Goal: Download file/media

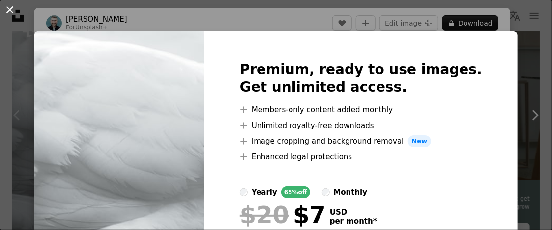
click at [9, 8] on button "An X shape" at bounding box center [10, 10] width 12 height 12
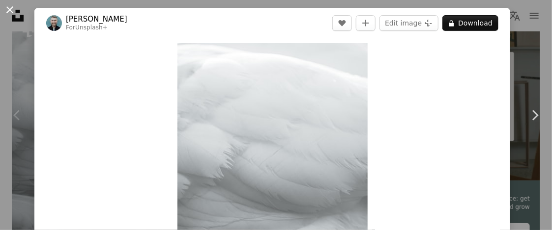
click at [9, 6] on button "An X shape" at bounding box center [10, 10] width 12 height 12
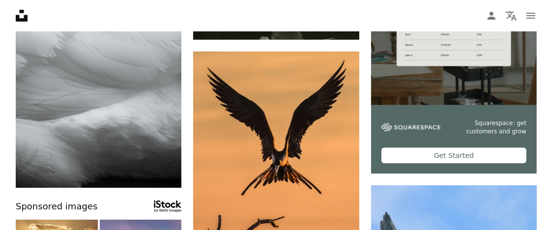
scroll to position [295, 0]
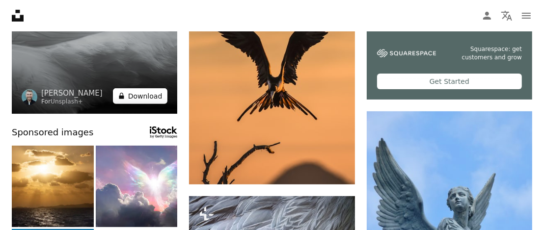
click at [151, 94] on button "A lock Download" at bounding box center [140, 96] width 55 height 16
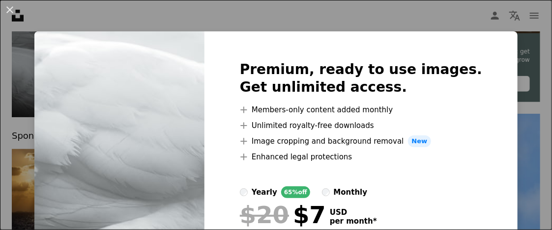
click at [346, 22] on div "An X shape Premium, ready to use images. Get unlimited access. A plus sign Memb…" at bounding box center [276, 115] width 552 height 230
